Goal: Task Accomplishment & Management: Complete application form

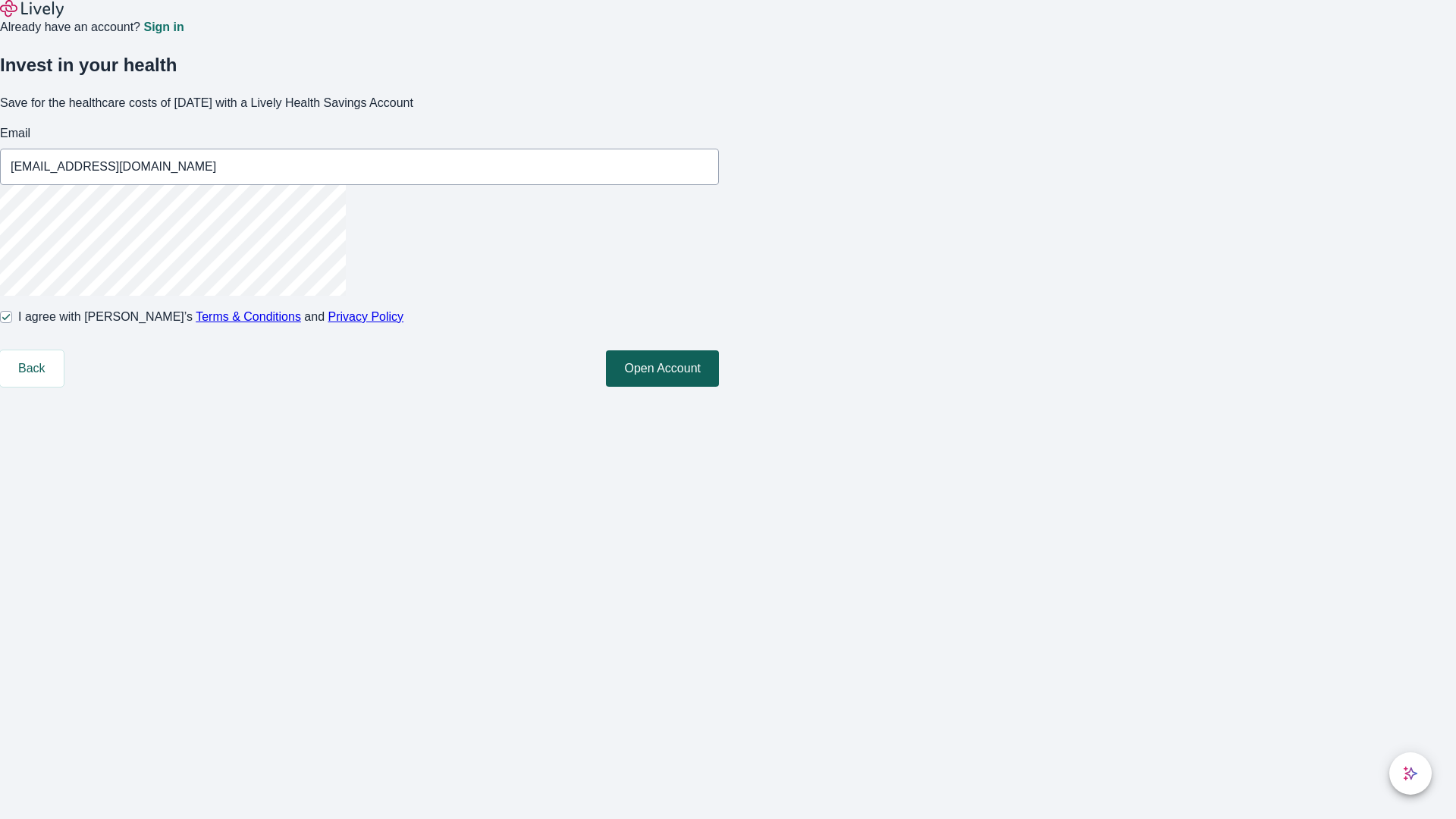
click at [719, 387] on button "Open Account" at bounding box center [662, 368] width 113 height 37
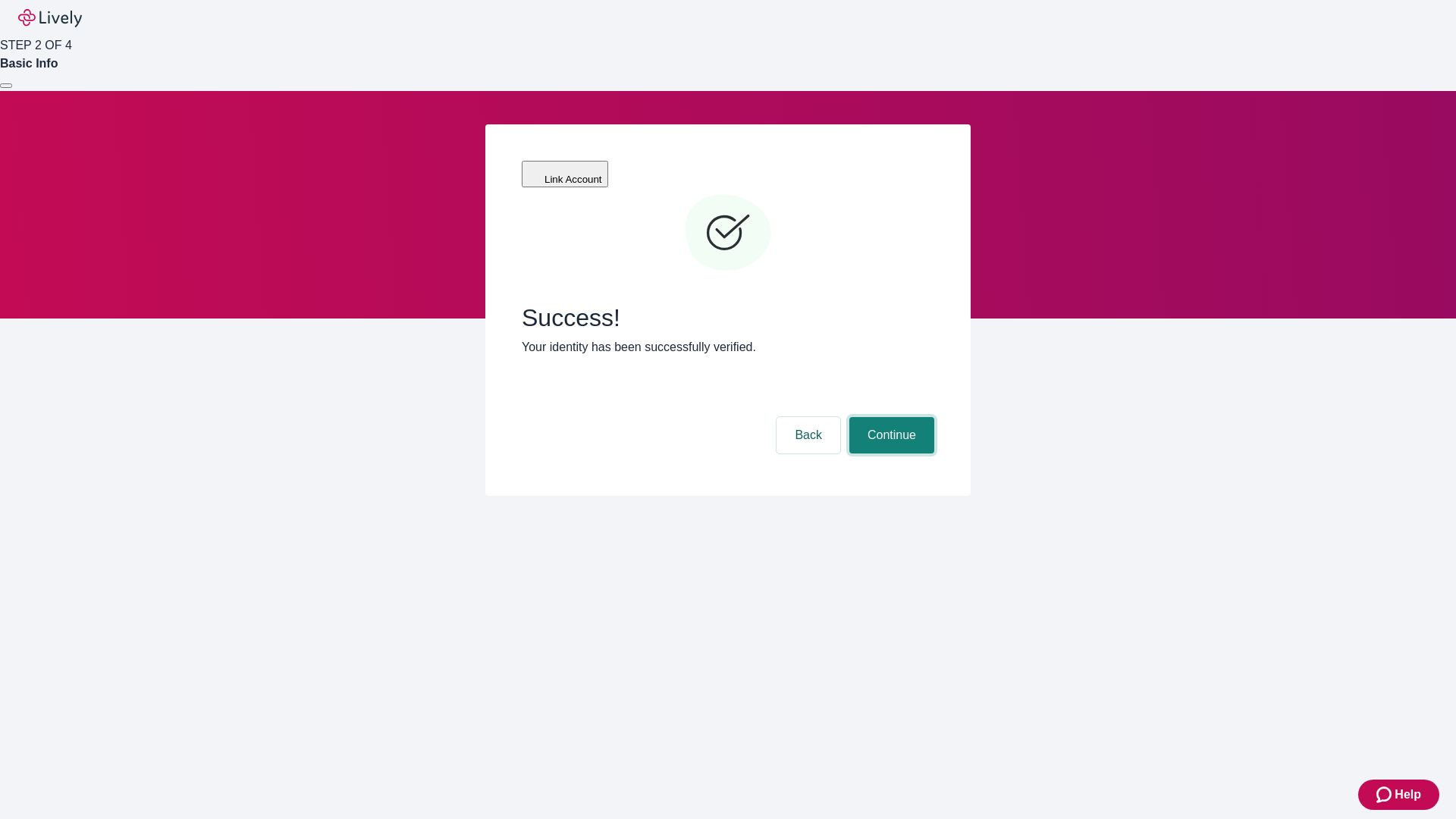
click at [890, 417] on button "Continue" at bounding box center [891, 435] width 85 height 37
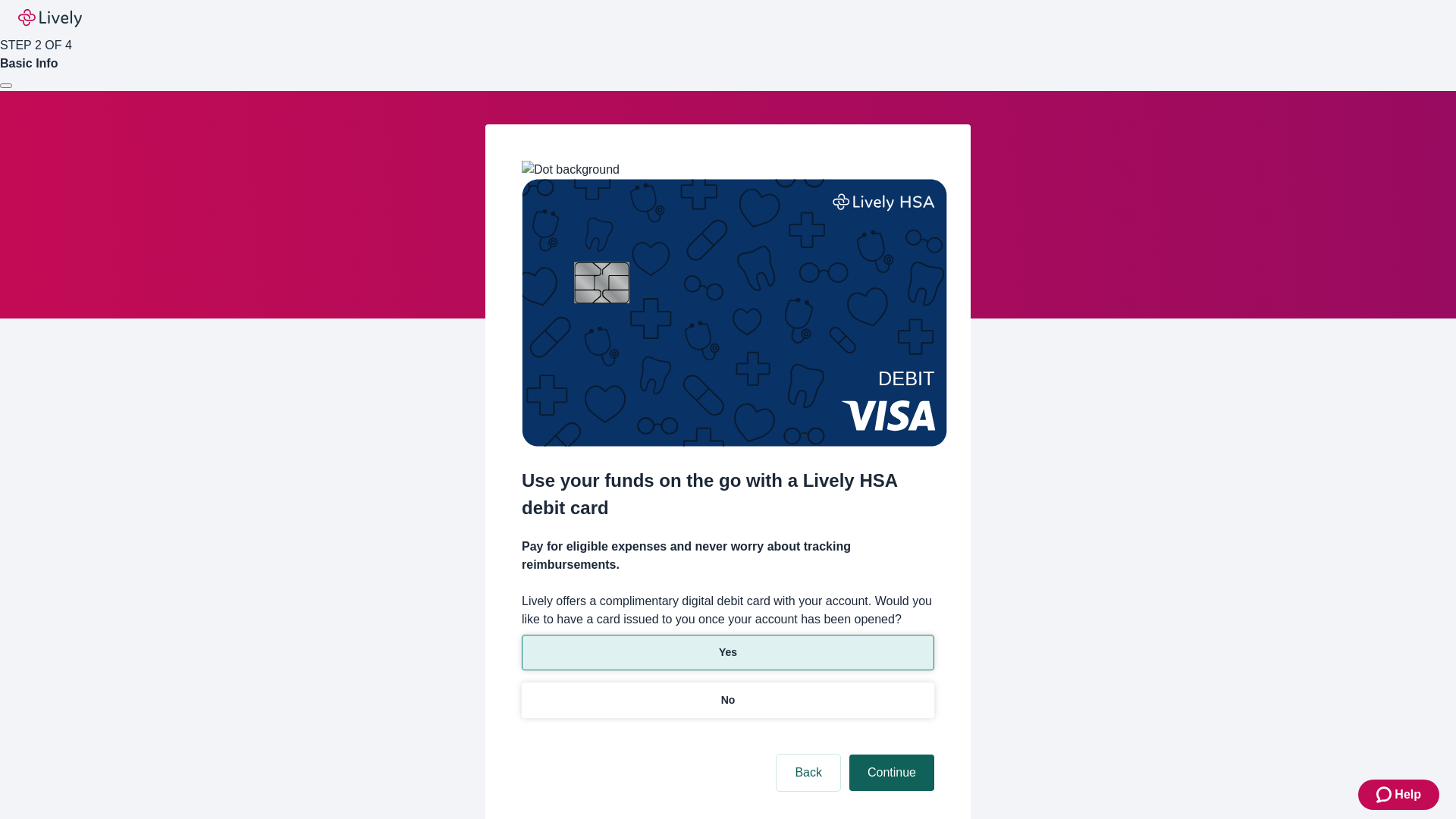
click at [728, 645] on p "Yes" at bounding box center [728, 652] width 18 height 16
click at [890, 754] on button "Continue" at bounding box center [891, 772] width 85 height 37
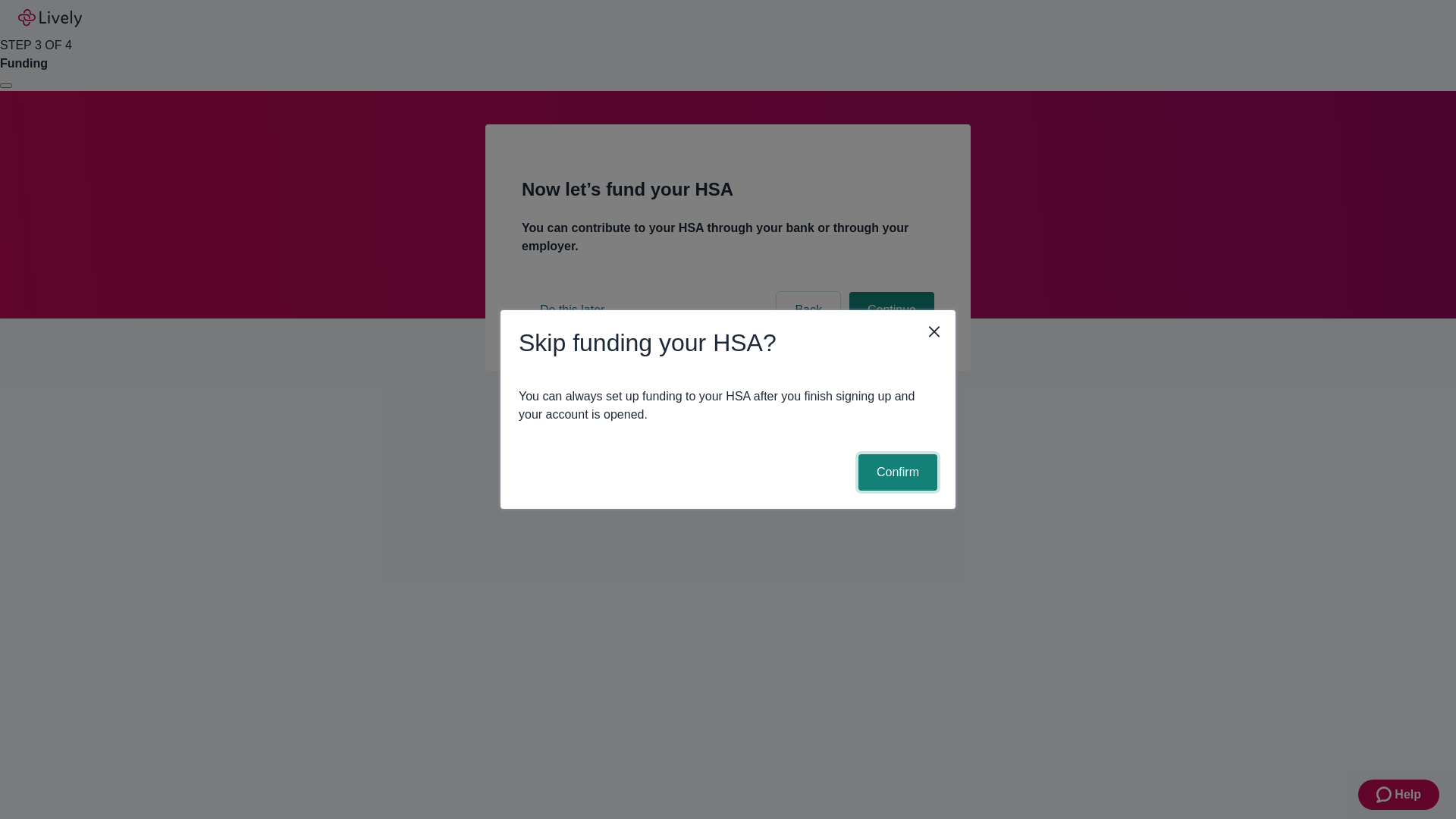
click at [896, 473] on button "Confirm" at bounding box center [898, 472] width 79 height 37
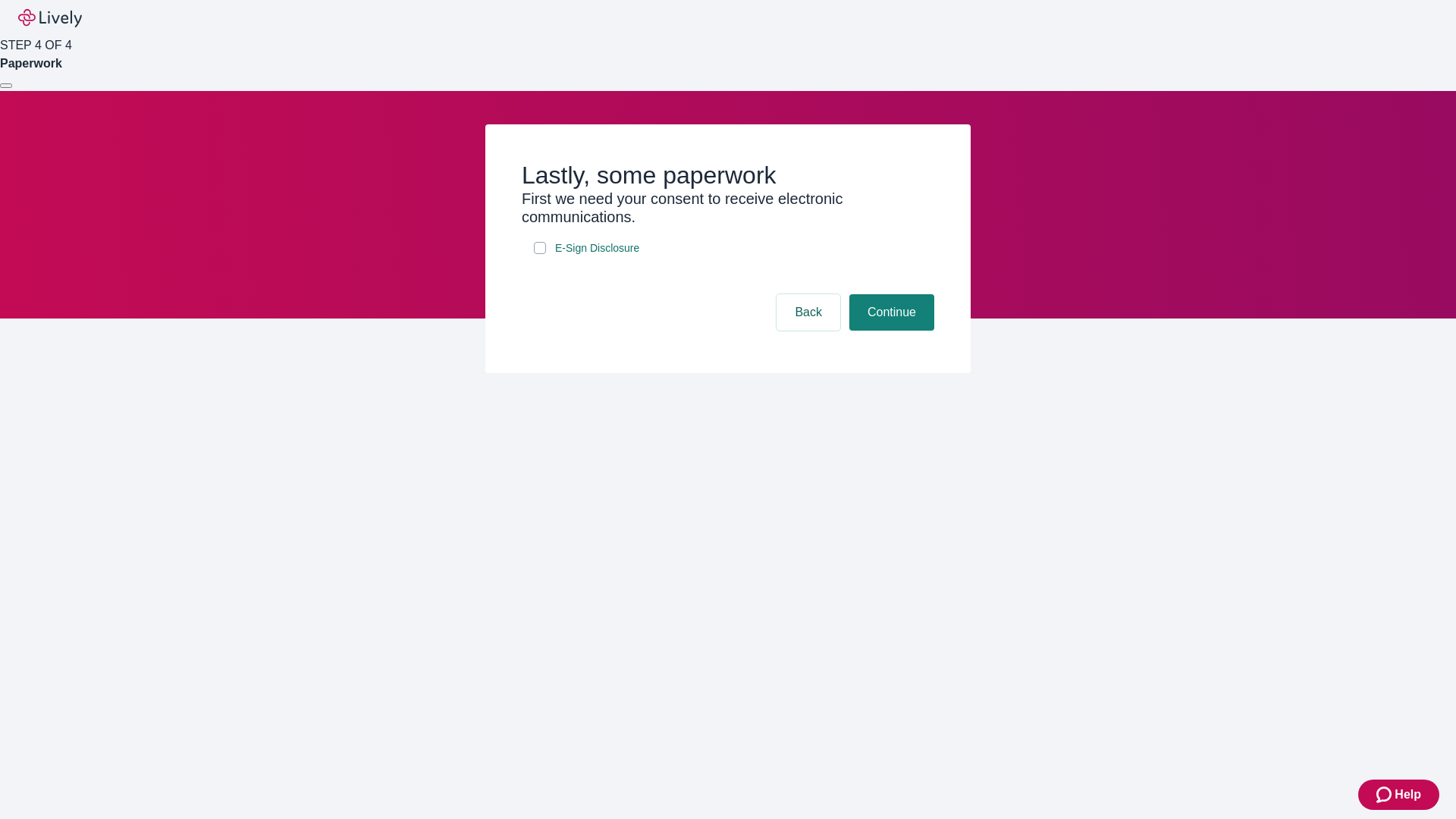
click at [540, 254] on input "E-Sign Disclosure" at bounding box center [539, 247] width 12 height 12
checkbox input "true"
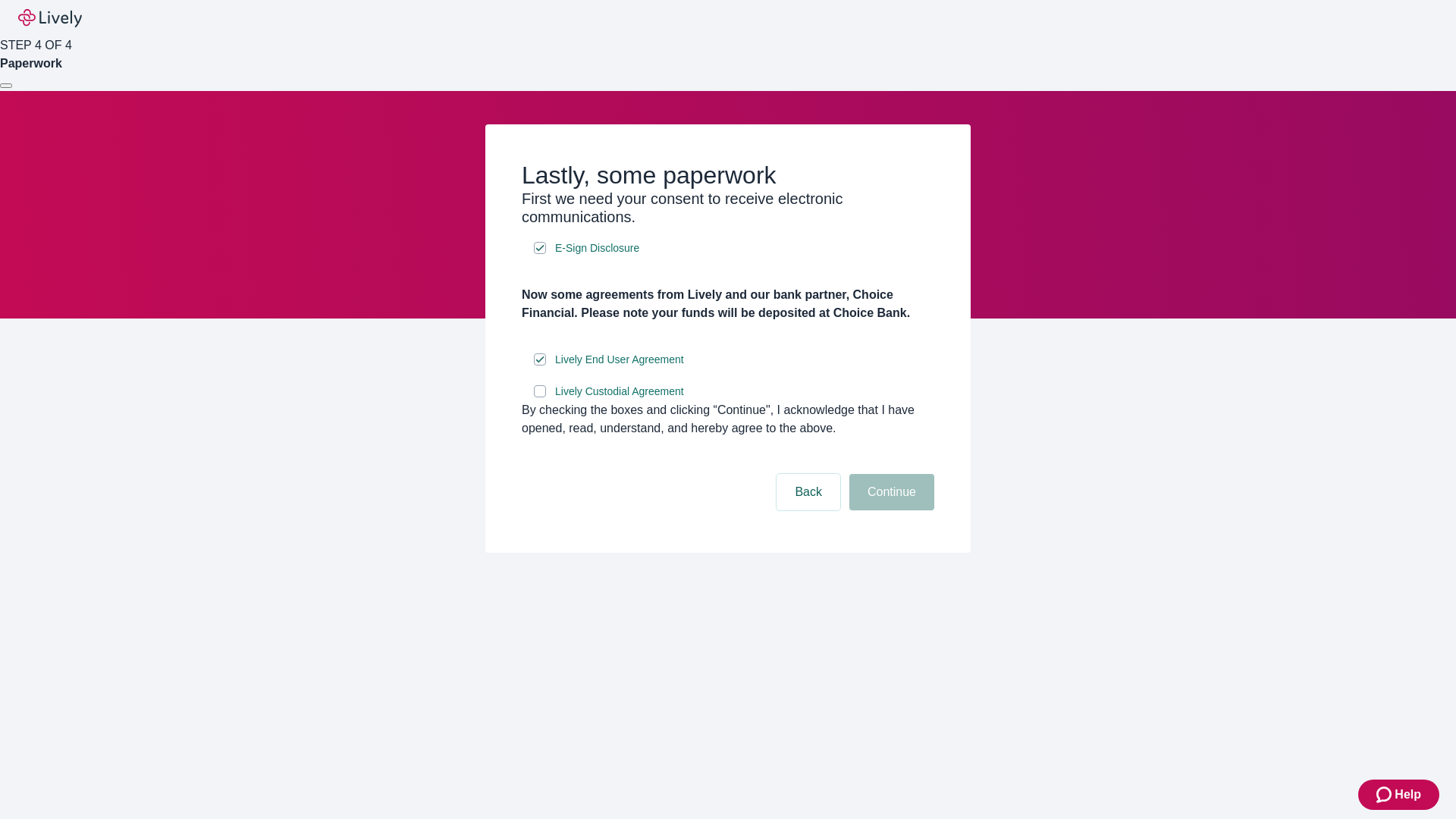
click at [540, 398] on input "Lively Custodial Agreement" at bounding box center [539, 391] width 12 height 12
checkbox input "true"
click at [890, 510] on button "Continue" at bounding box center [891, 491] width 85 height 37
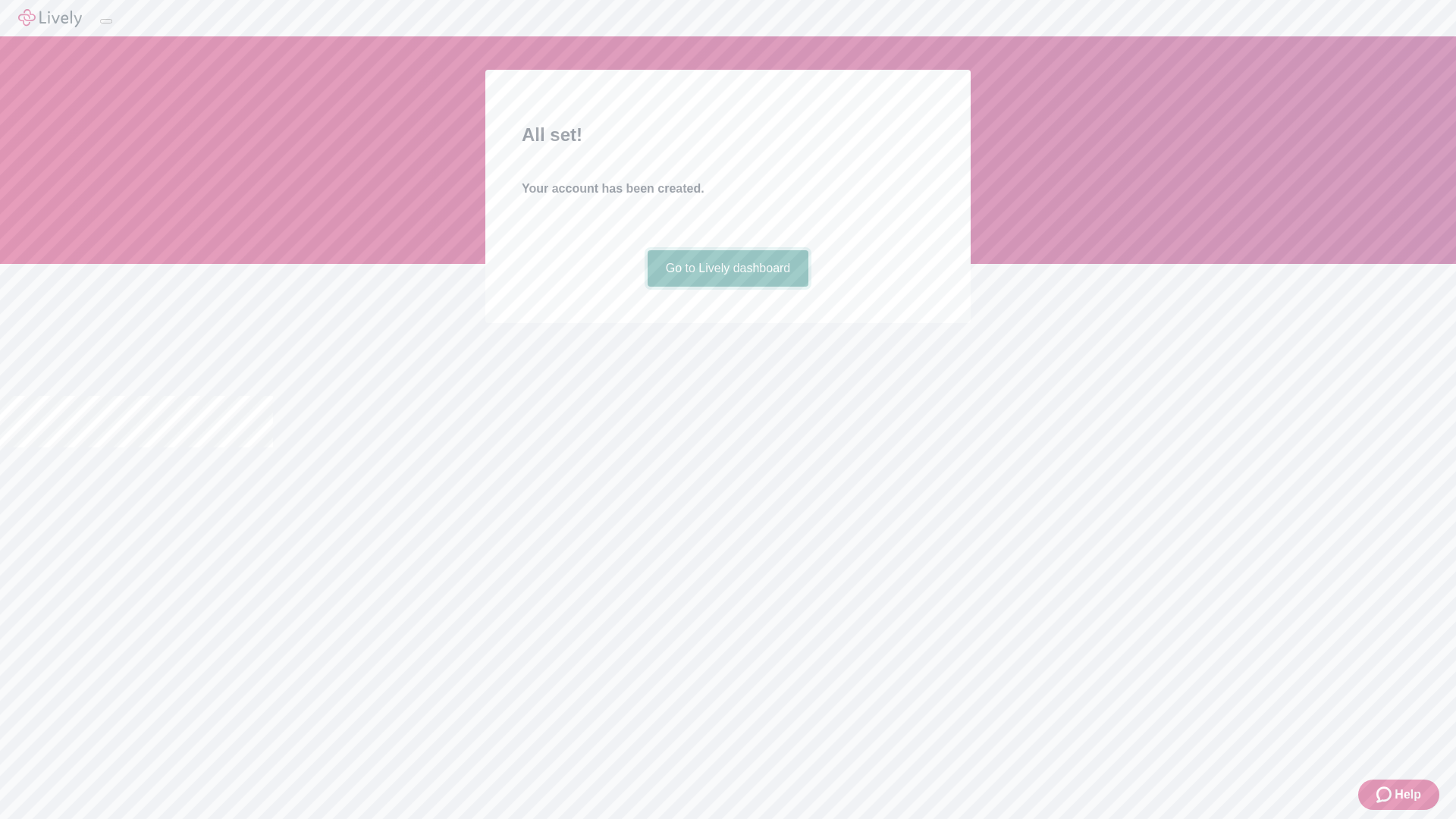
click at [728, 286] on link "Go to Lively dashboard" at bounding box center [728, 268] width 162 height 37
